Goal: Information Seeking & Learning: Find specific page/section

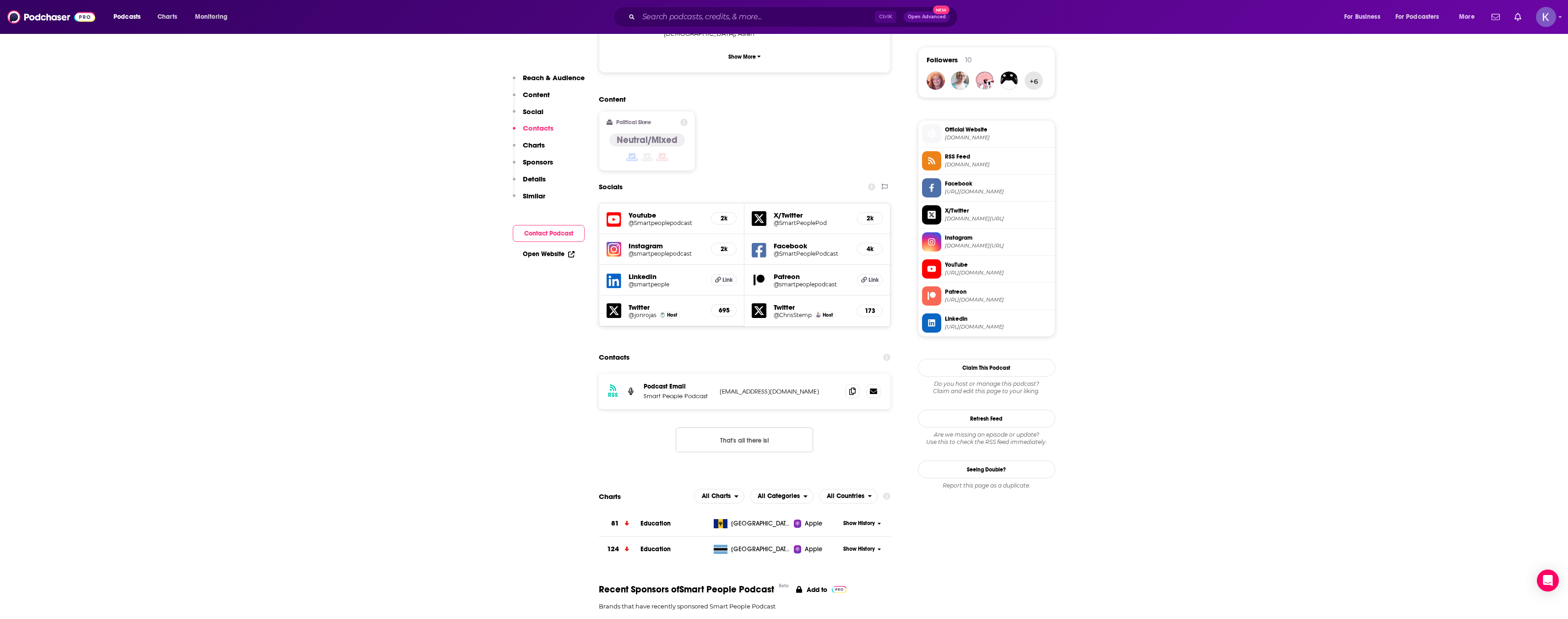
scroll to position [641, 0]
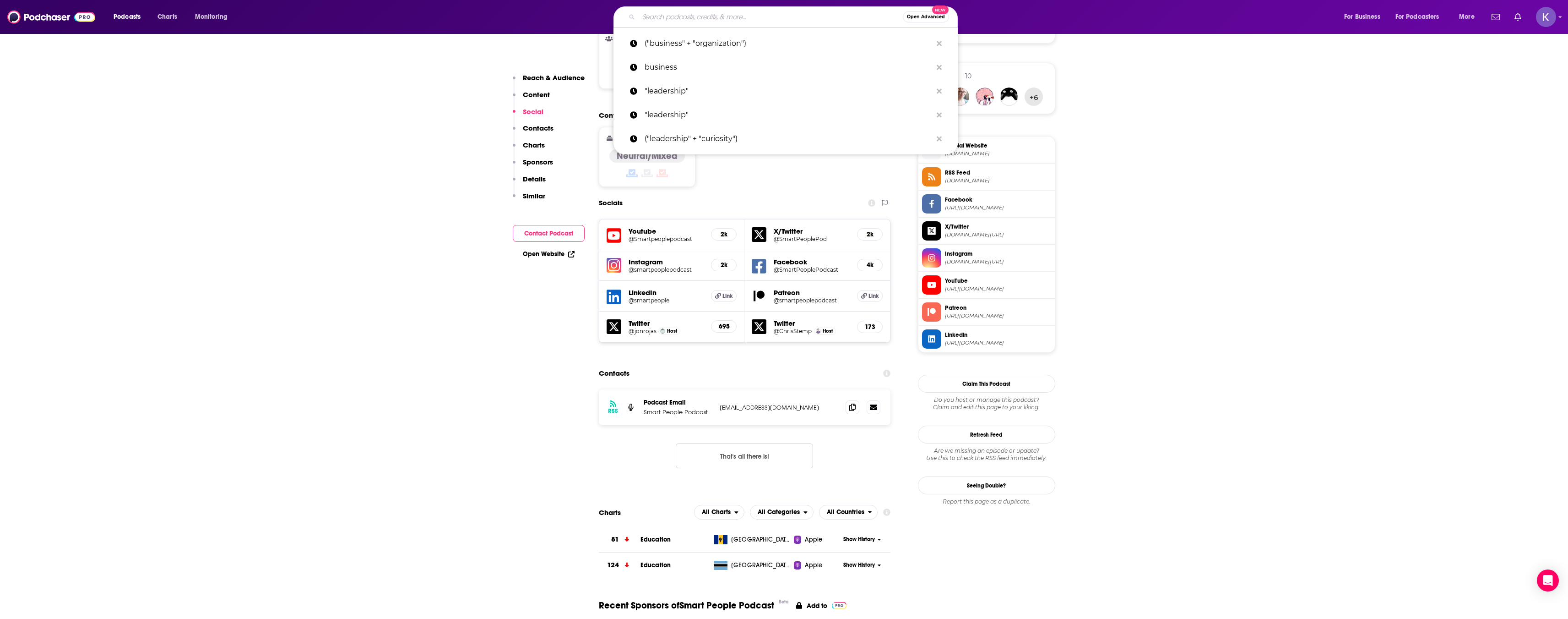
click at [699, 18] on input "Search podcasts, credits, & more..." at bounding box center [770, 17] width 264 height 14
paste input "The Trauma Therapist Podcast"
type input "The Trauma Therapist Podcast"
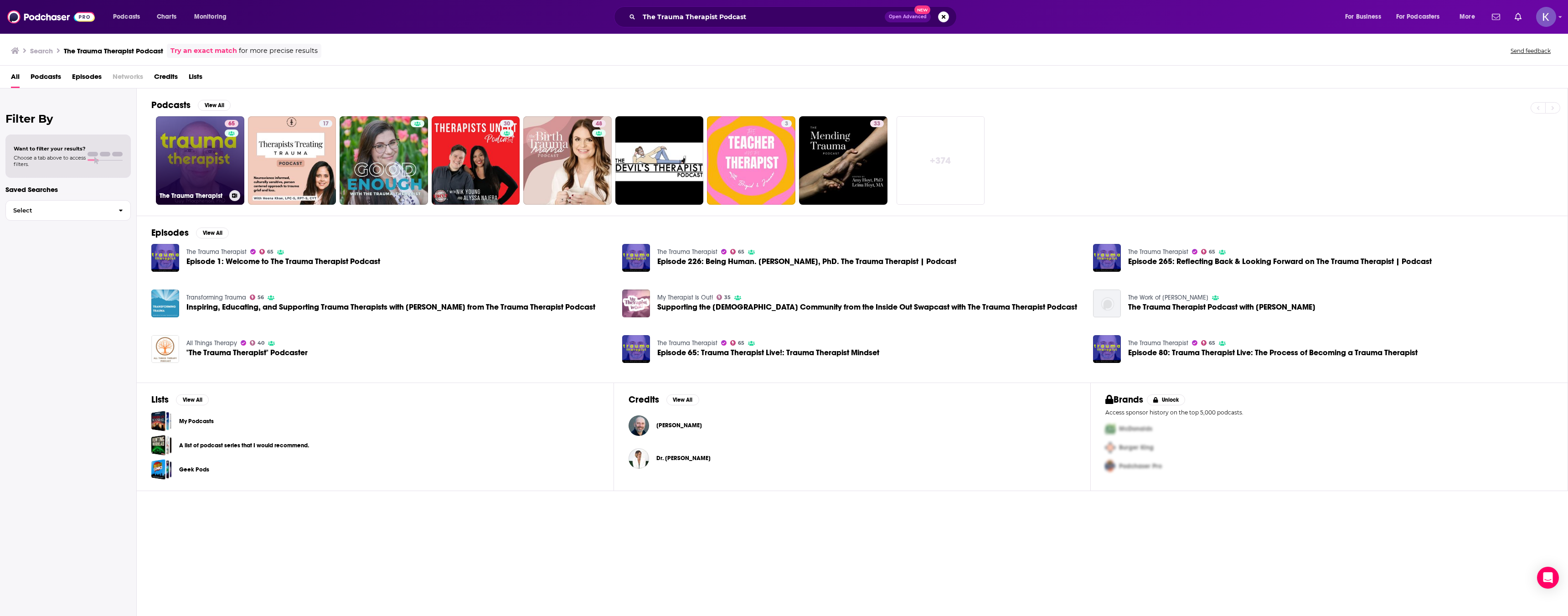
click at [198, 148] on link "65 The Trauma Therapist" at bounding box center [199, 160] width 88 height 88
